Goal: Check status: Check status

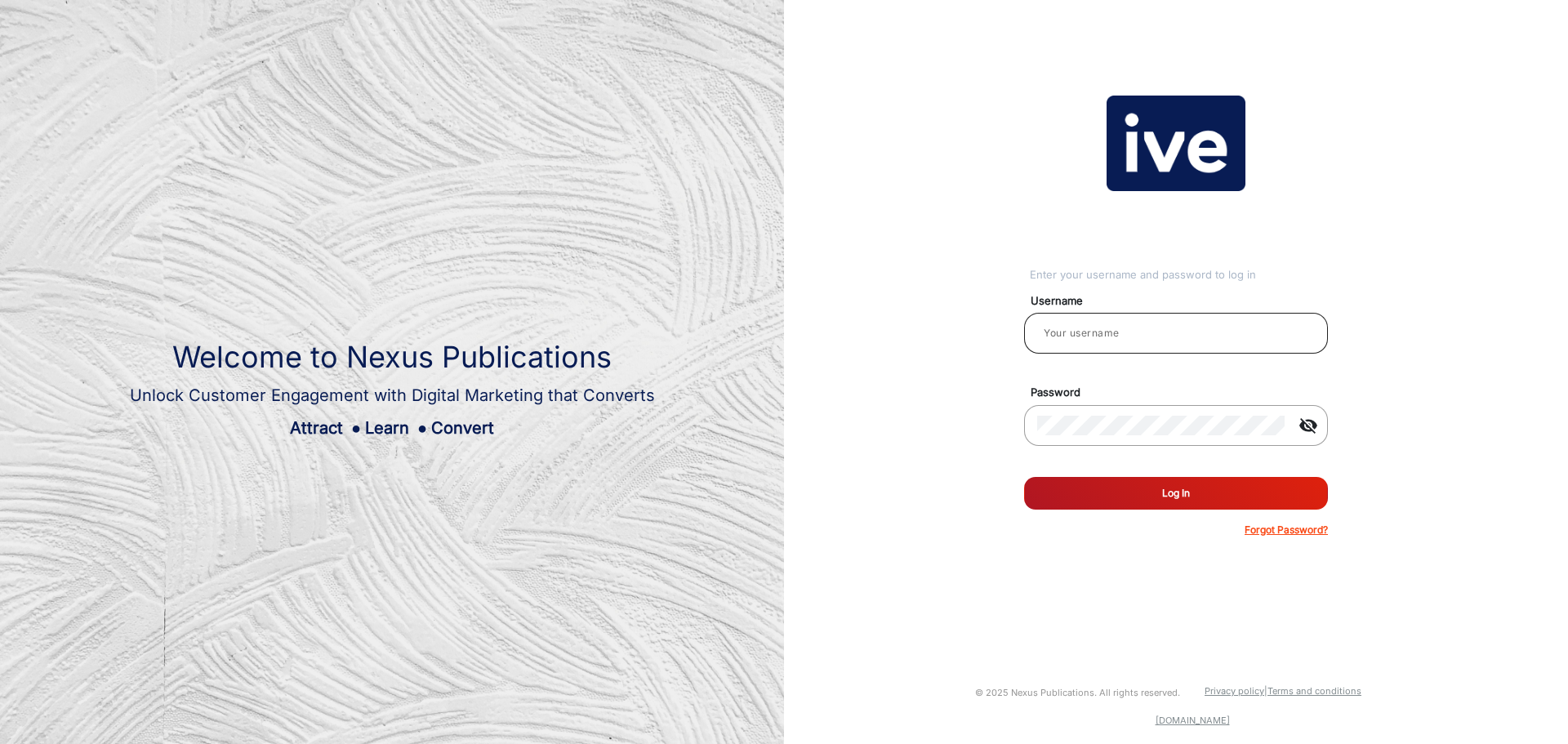
click at [1106, 325] on input "email" at bounding box center [1176, 334] width 278 height 19
click at [1124, 335] on input "email" at bounding box center [1176, 334] width 278 height 19
paste input "Blackwoods Marketing 1"
type input "Blackwoods Marketing 1"
click at [1115, 497] on button "Log In" at bounding box center [1175, 493] width 303 height 33
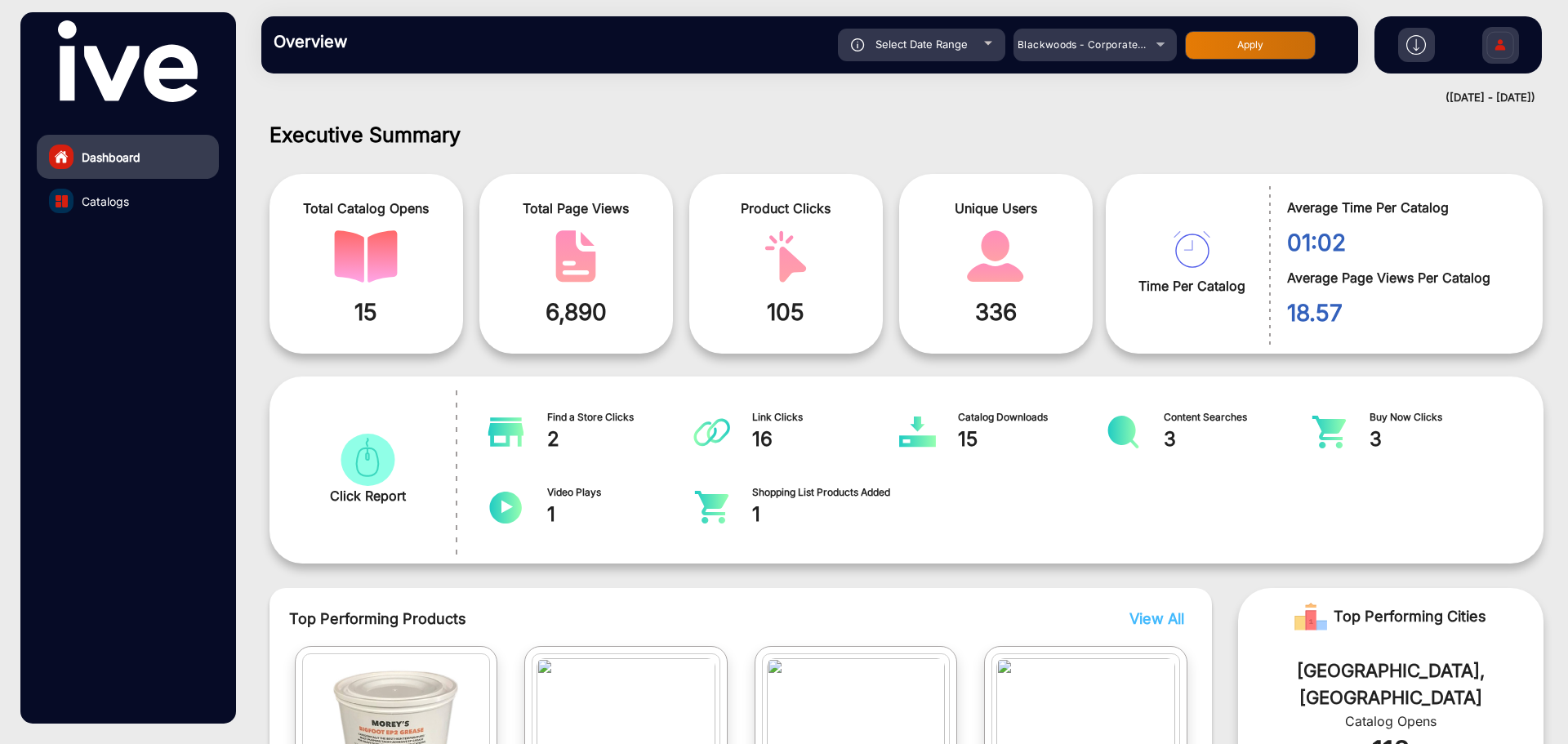
click at [134, 204] on link "Catalogs" at bounding box center [127, 200] width 182 height 44
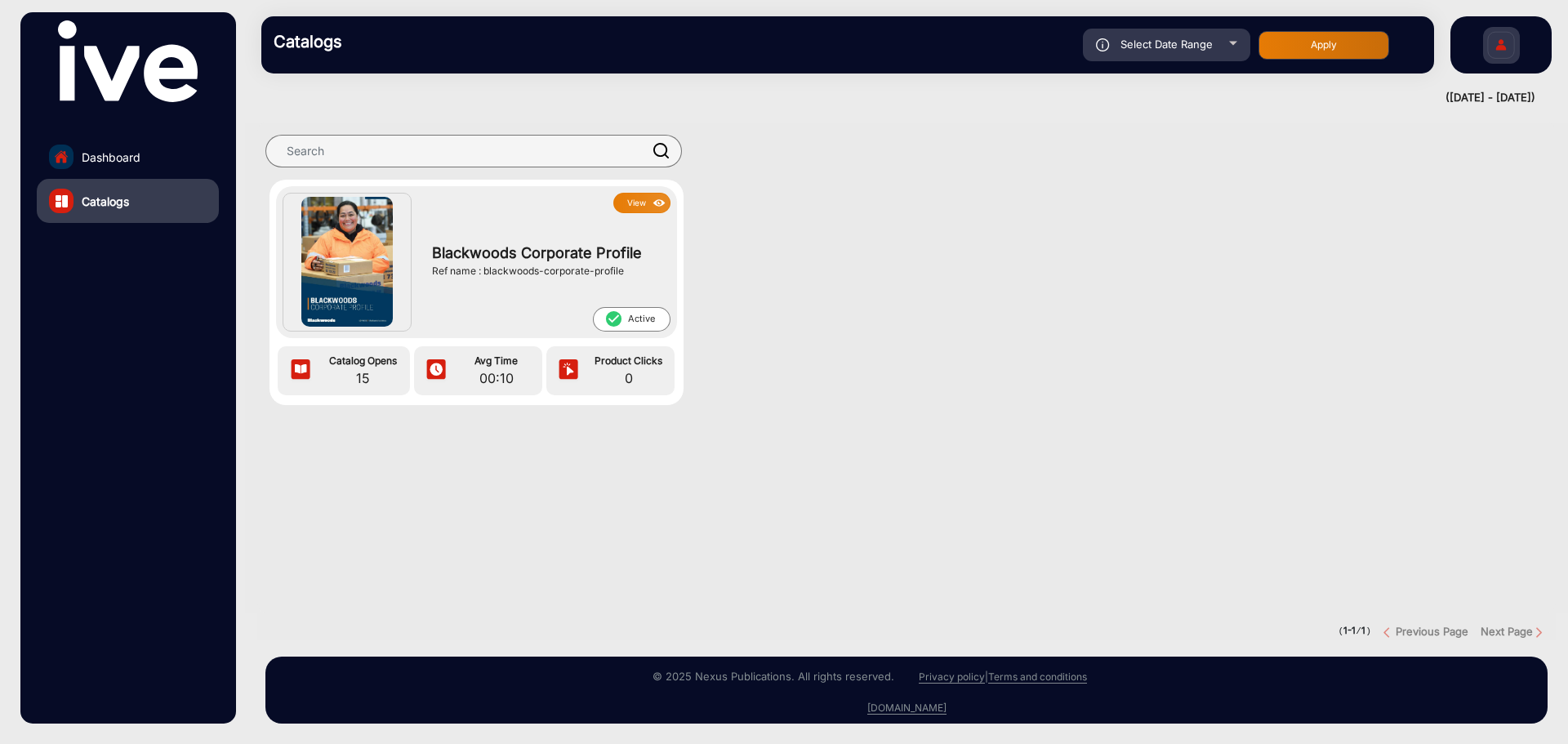
click at [1199, 38] on span "Select Date Range" at bounding box center [1166, 44] width 92 height 13
type input "[DATE]"
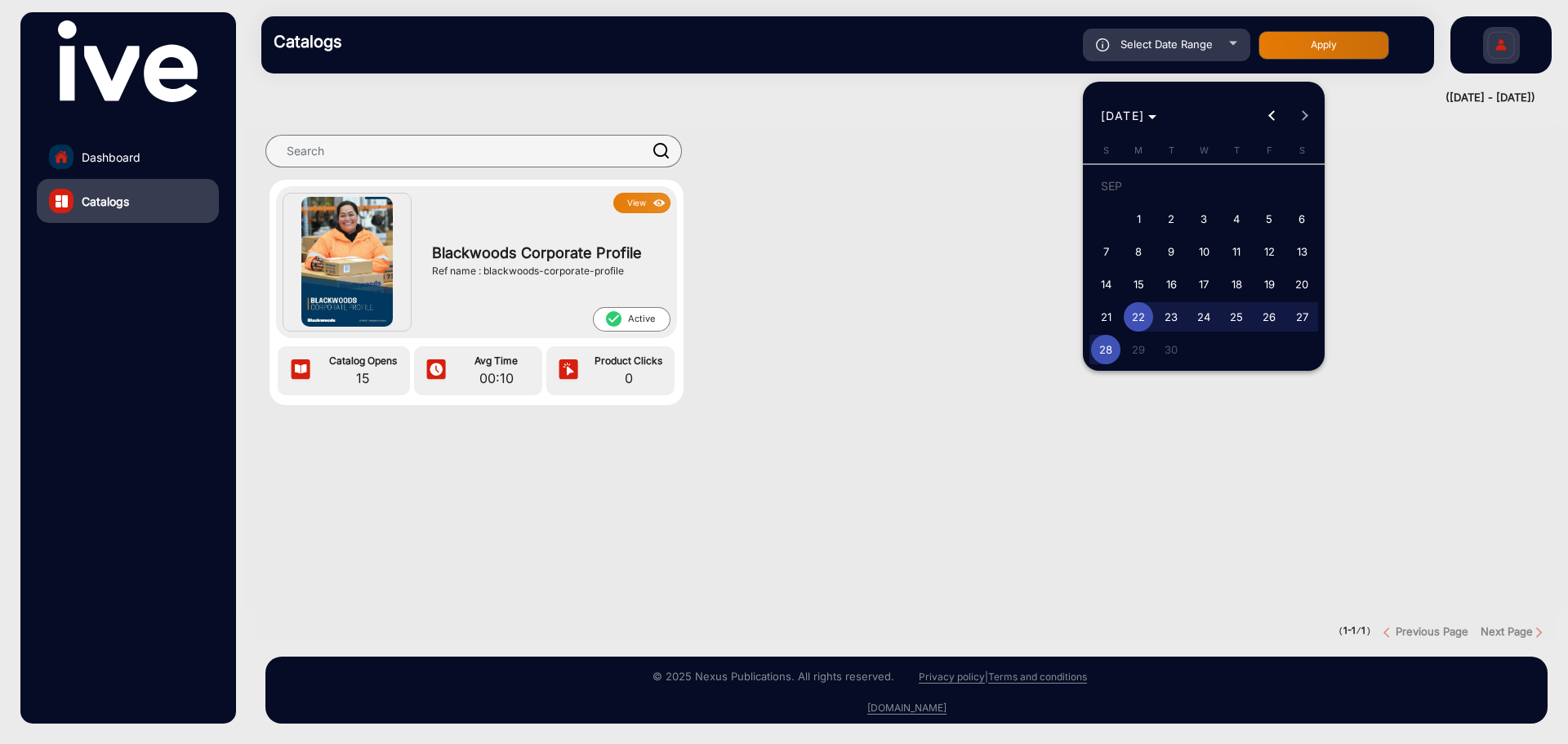
click at [919, 227] on div at bounding box center [784, 372] width 1568 height 744
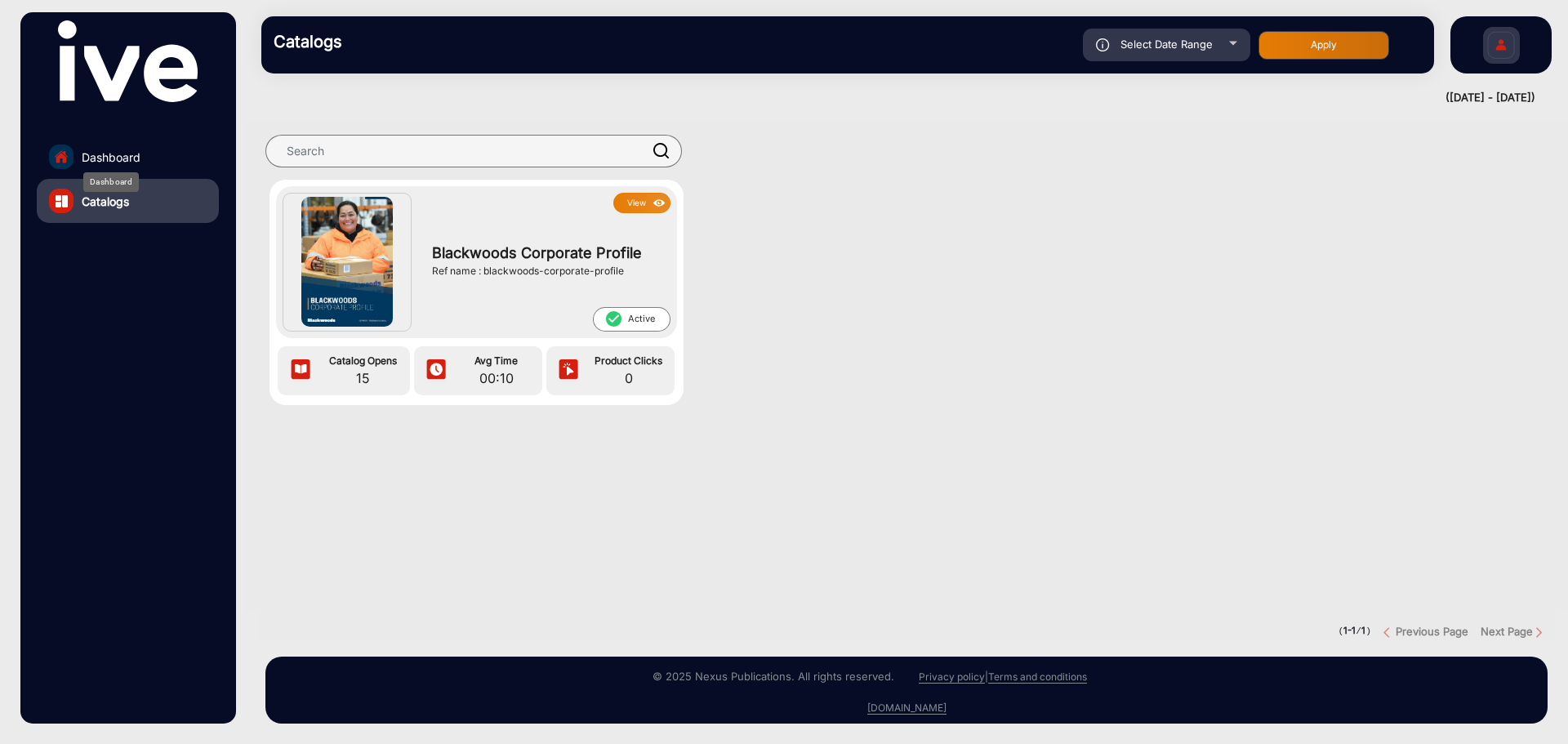
click at [102, 158] on span "Dashboard" at bounding box center [111, 158] width 58 height 18
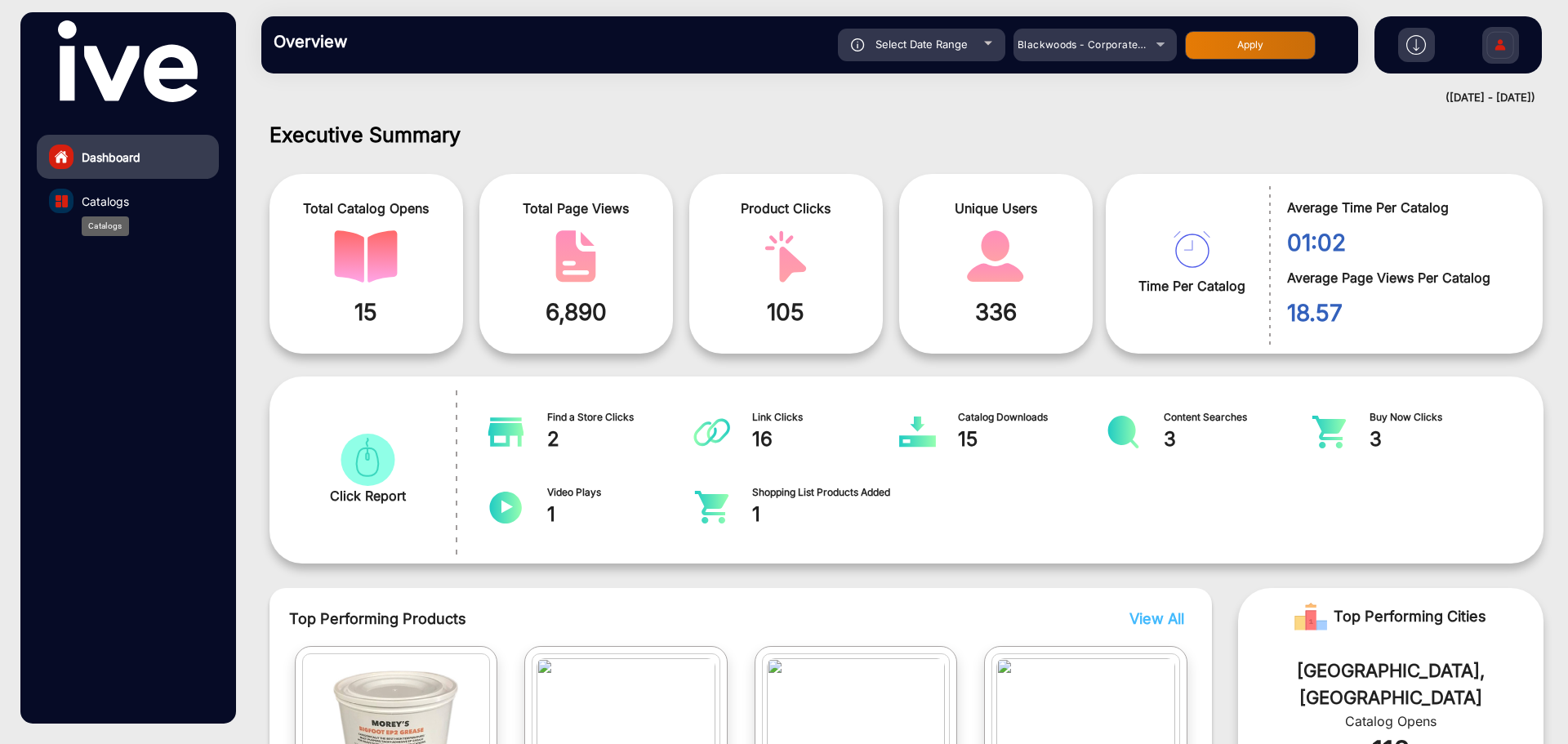
click at [112, 203] on span "Catalogs" at bounding box center [105, 201] width 48 height 18
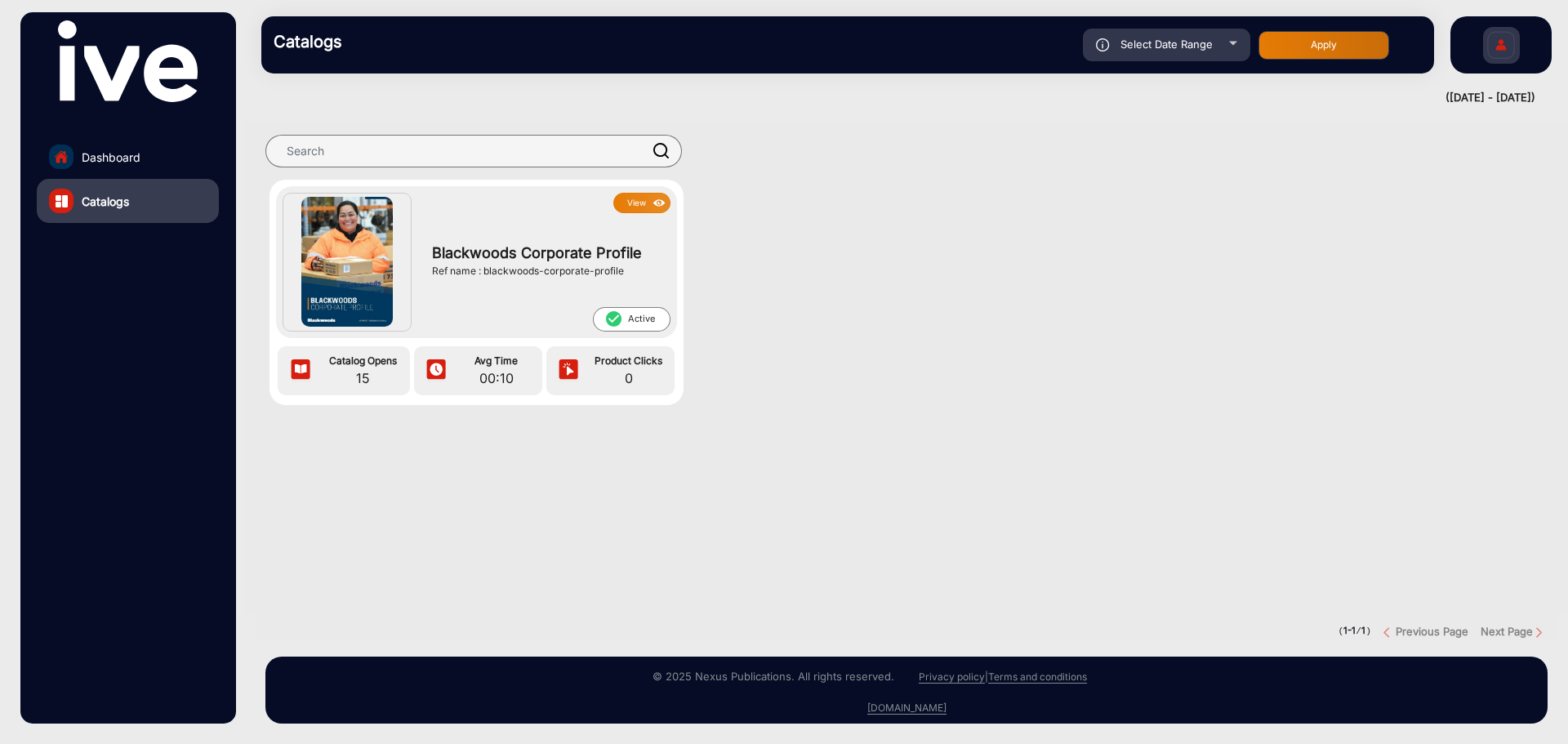
click at [130, 165] on link "Dashboard" at bounding box center [127, 157] width 182 height 44
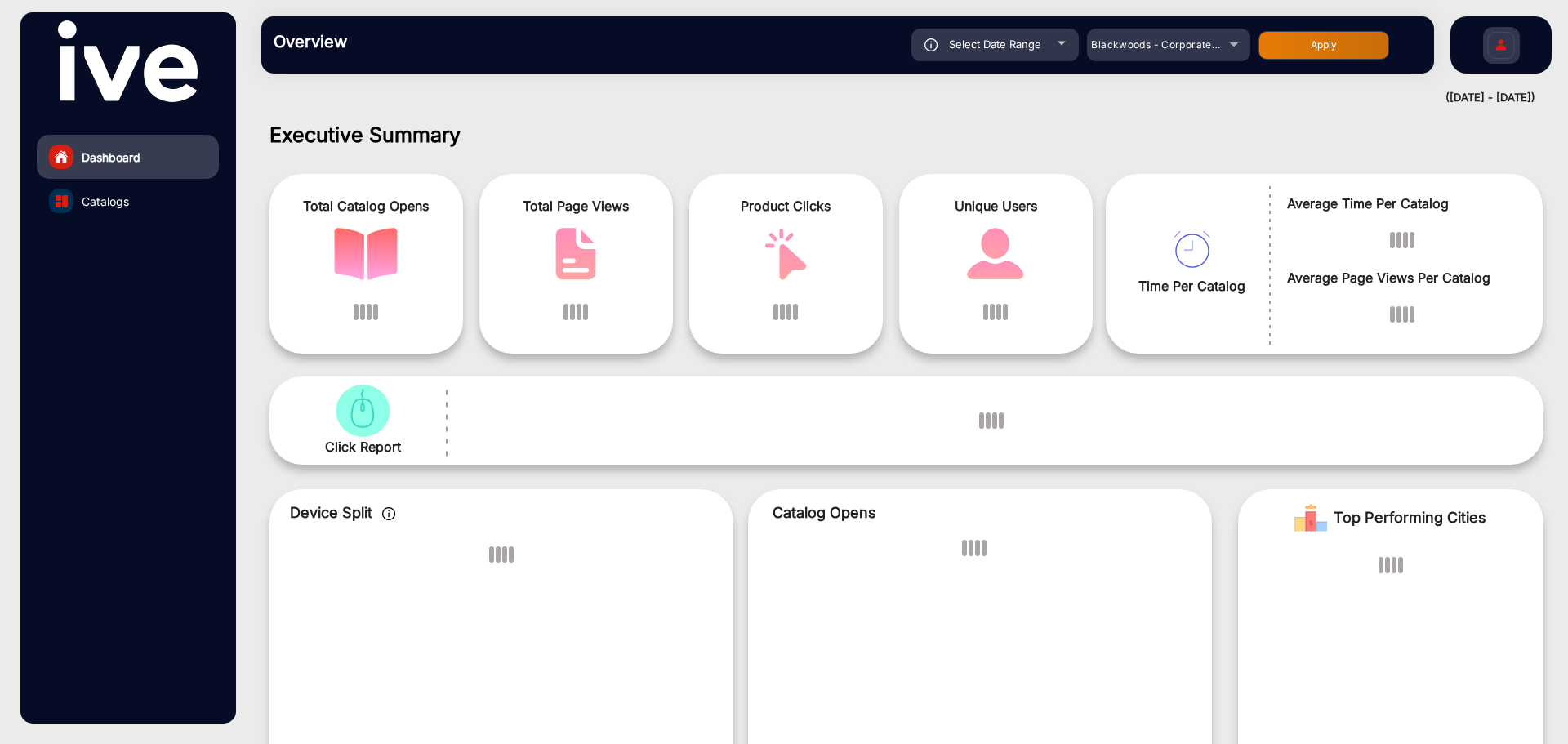
scroll to position [13, 0]
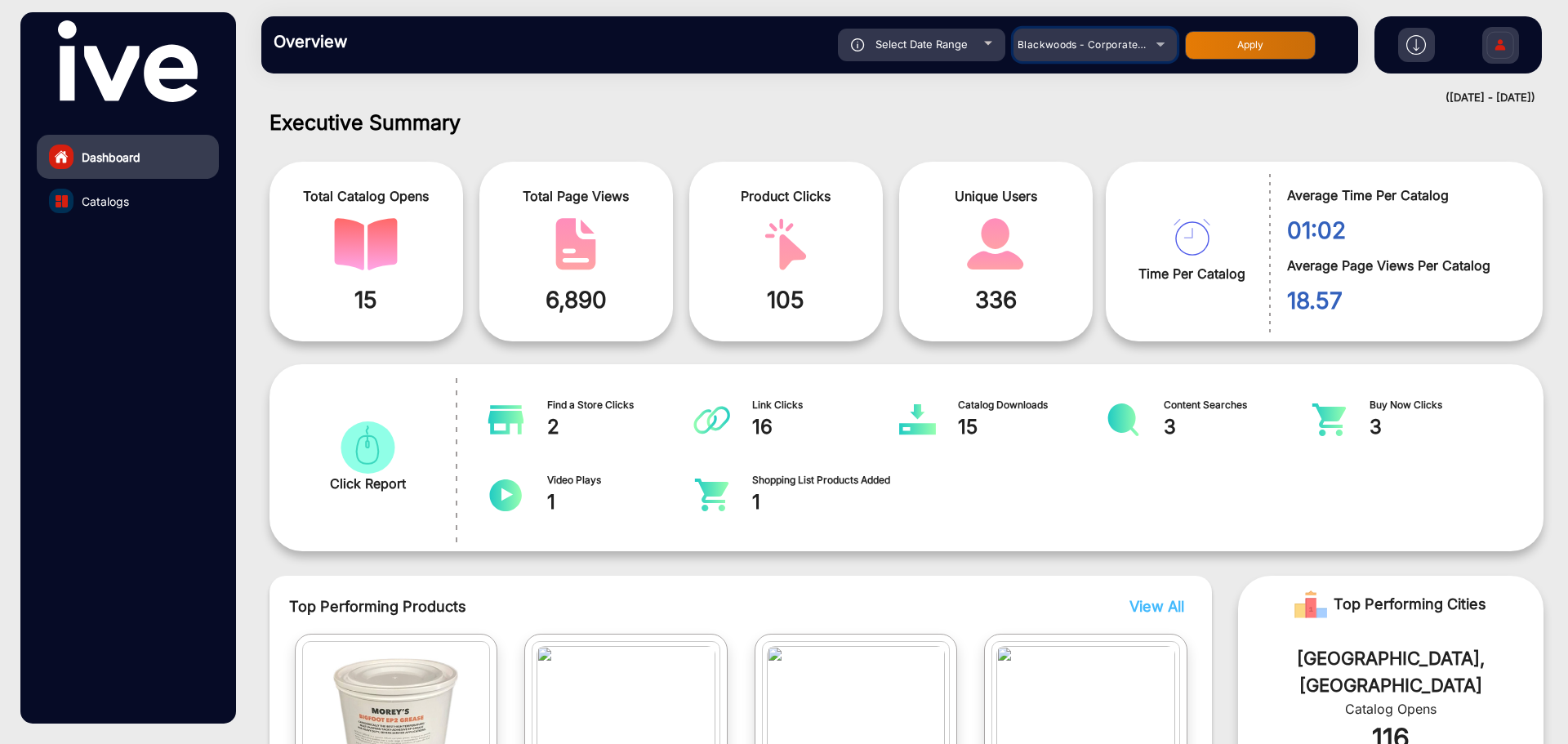
click at [1081, 45] on span "Blackwoods - Corporate Profile" at bounding box center [1095, 44] width 156 height 13
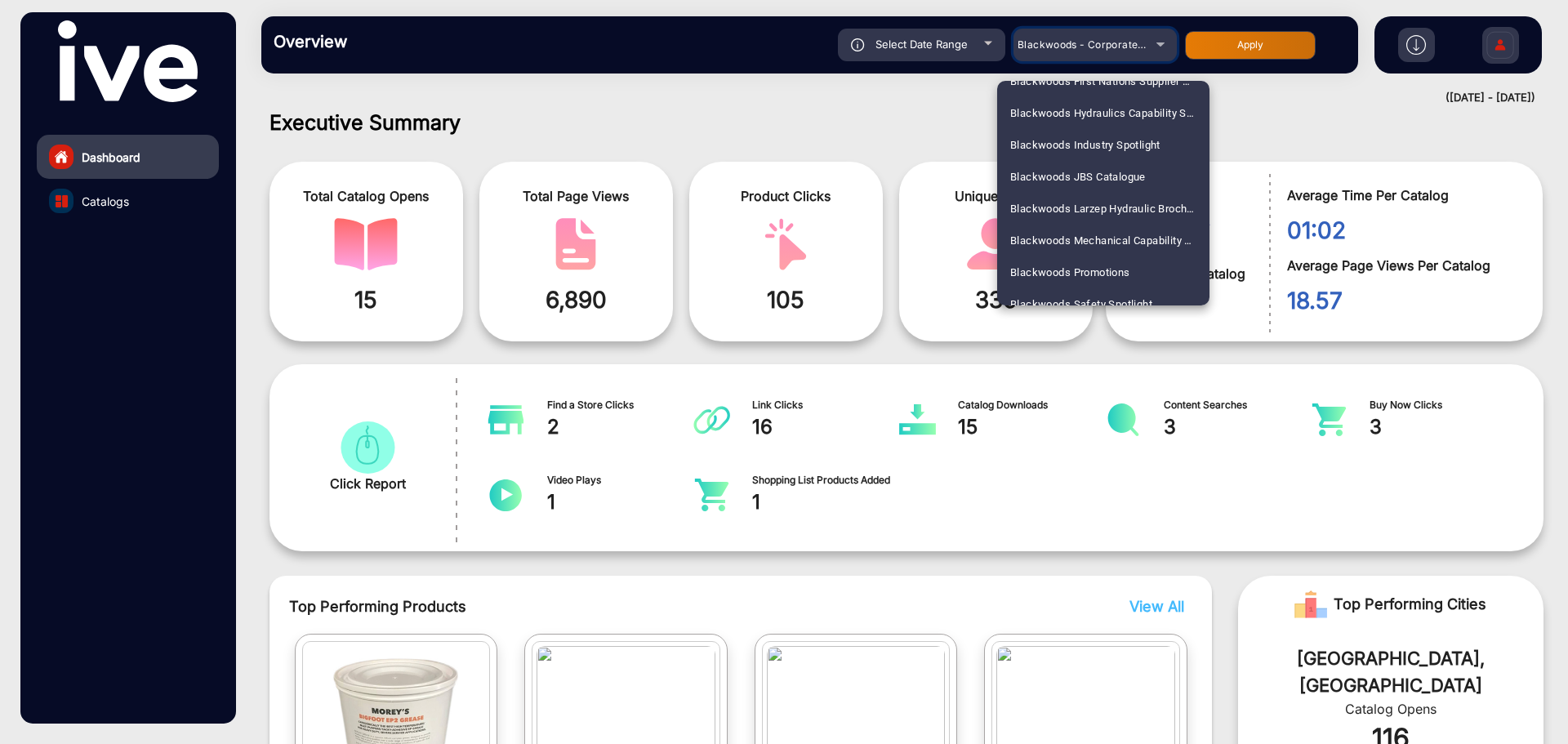
scroll to position [299, 0]
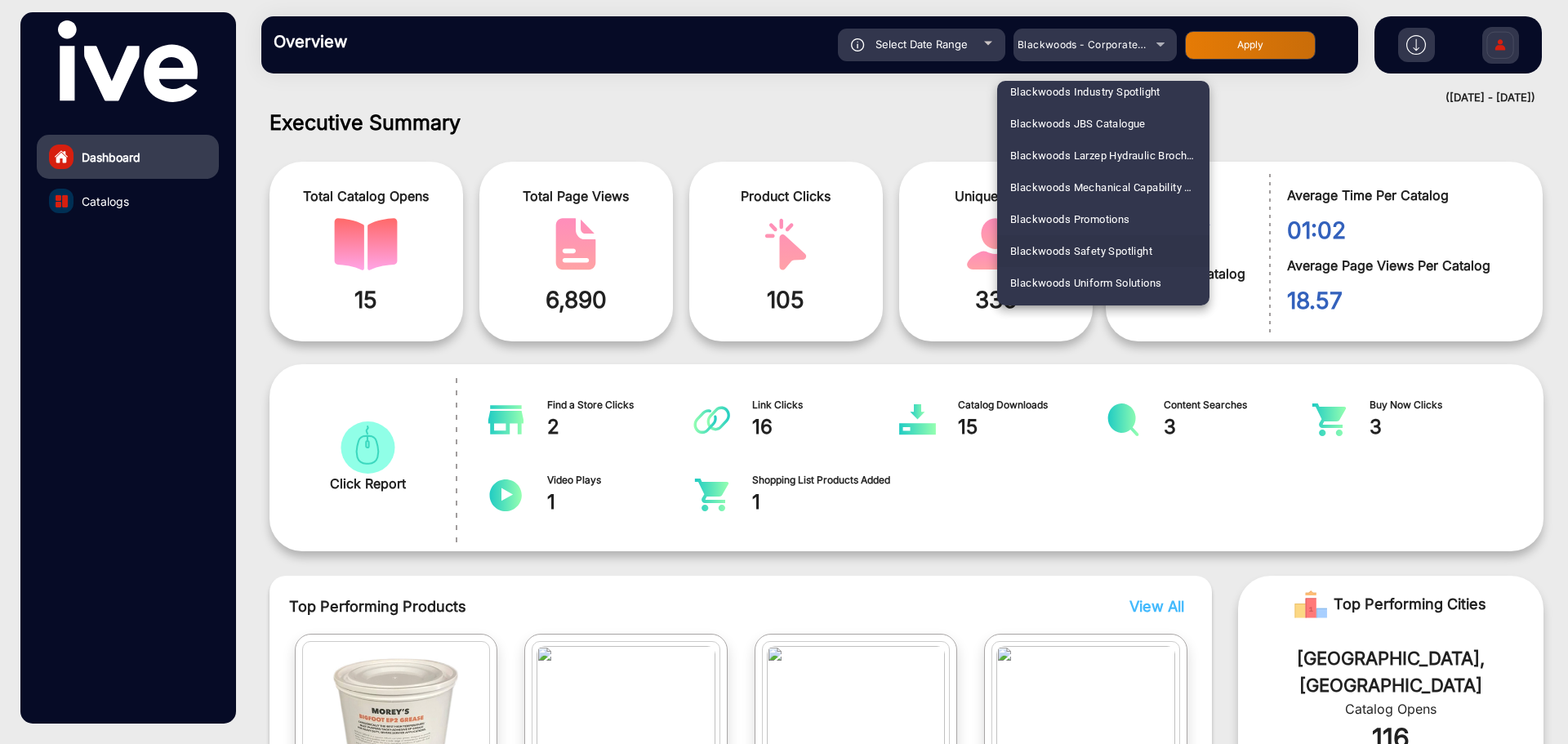
click at [1086, 254] on span "Blackwoods Safety Spotlight" at bounding box center [1081, 251] width 142 height 32
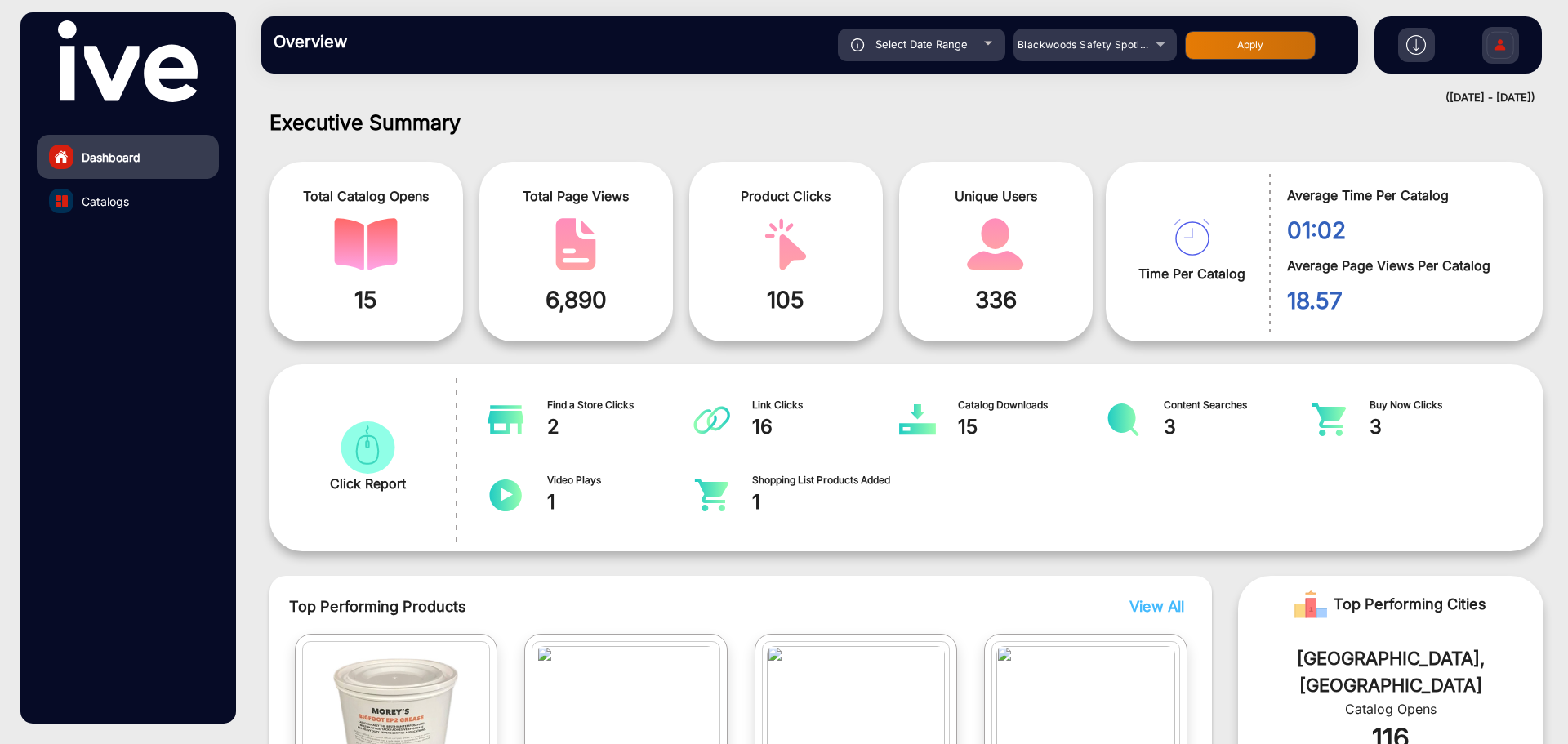
click at [1201, 53] on button "Apply" at bounding box center [1250, 45] width 130 height 28
type input "[DATE]"
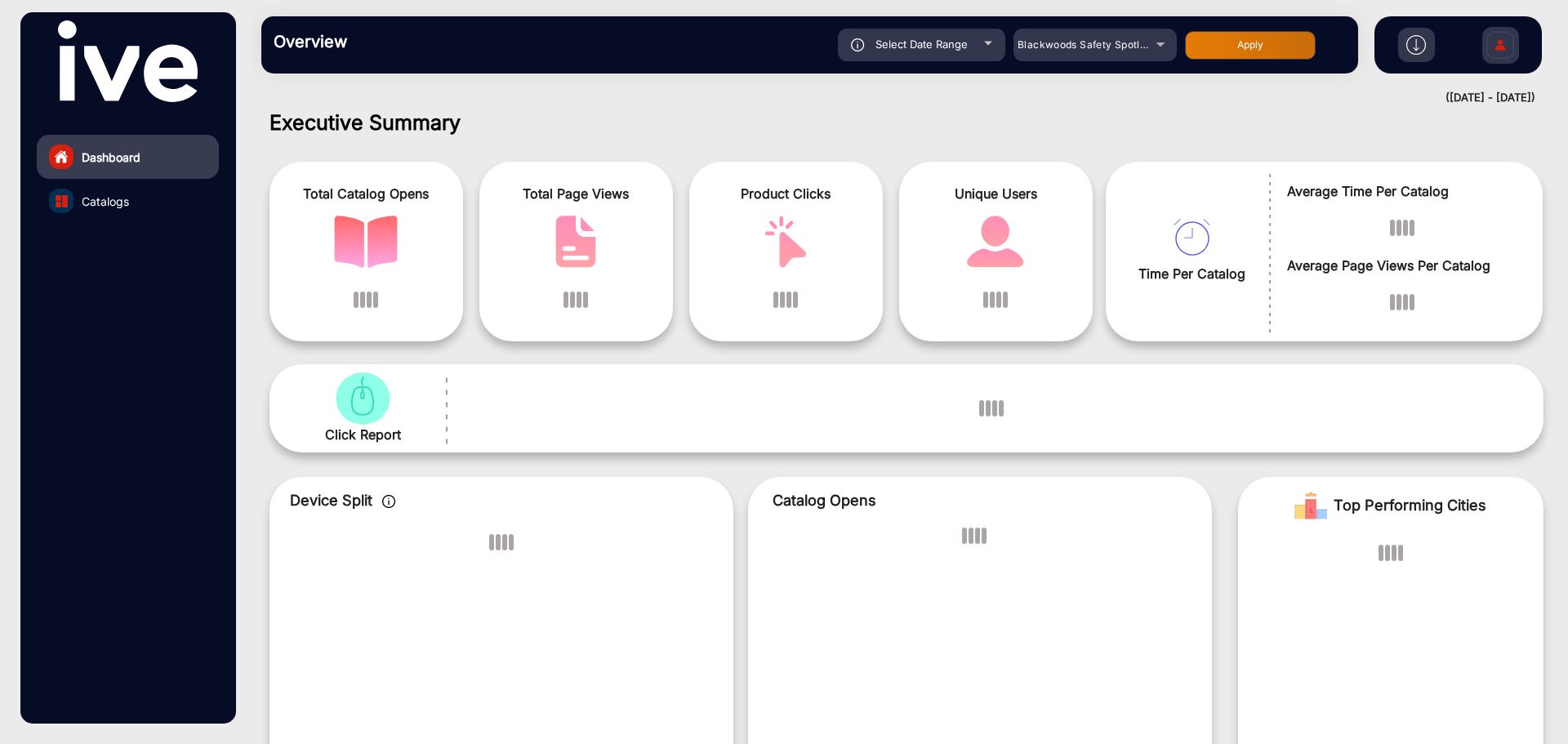
click at [891, 39] on span "Select Date Range" at bounding box center [921, 44] width 92 height 13
type input "[DATE]"
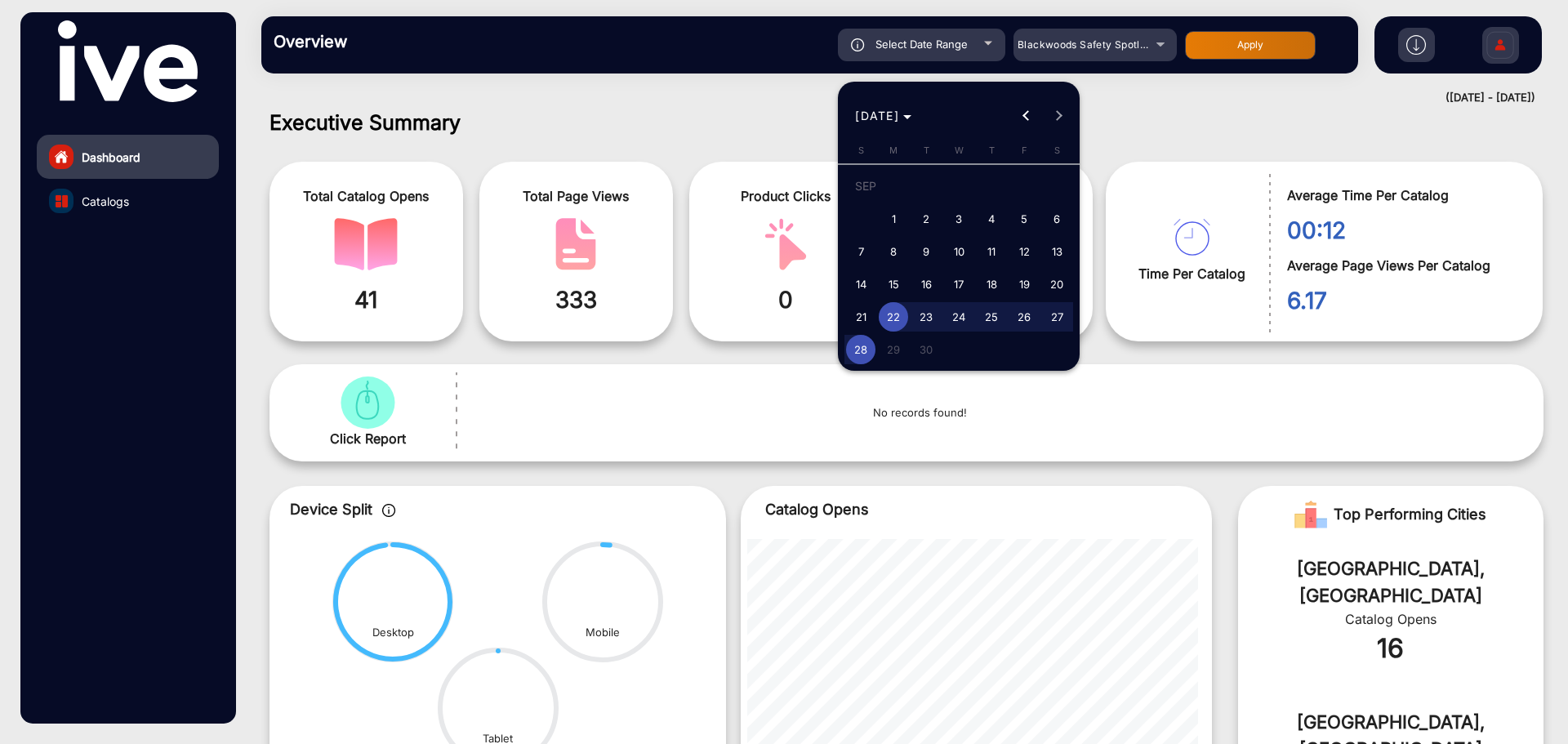
click at [894, 315] on span "22" at bounding box center [893, 317] width 29 height 29
click at [1055, 115] on div "[DATE] [DATE]" at bounding box center [958, 116] width 233 height 33
click at [1054, 108] on div "[DATE] [DATE]" at bounding box center [958, 116] width 233 height 33
click at [923, 350] on span "30" at bounding box center [925, 349] width 29 height 29
click at [746, 115] on div at bounding box center [784, 372] width 1568 height 744
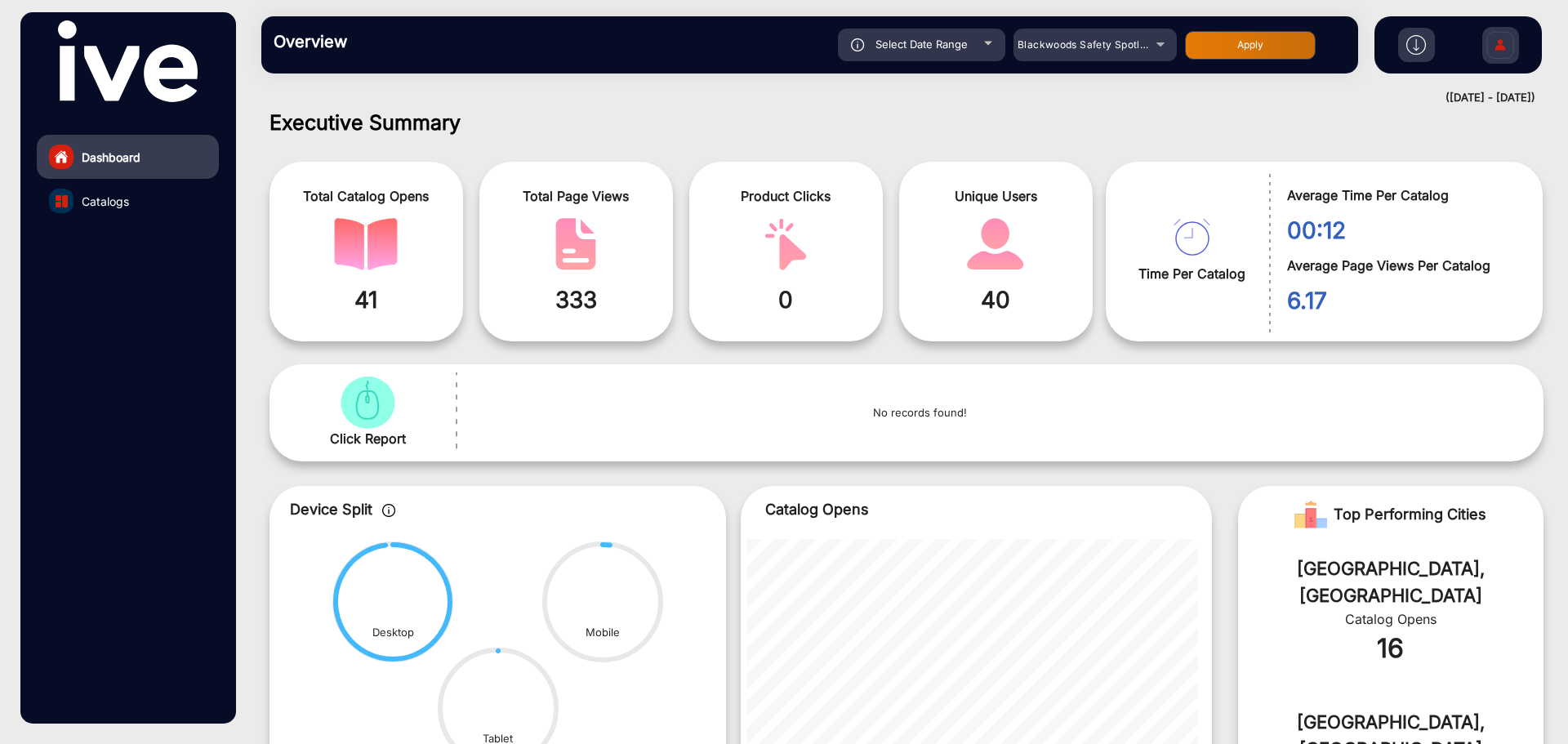
click at [157, 201] on link "Catalogs" at bounding box center [127, 200] width 182 height 44
